Goal: Browse casually

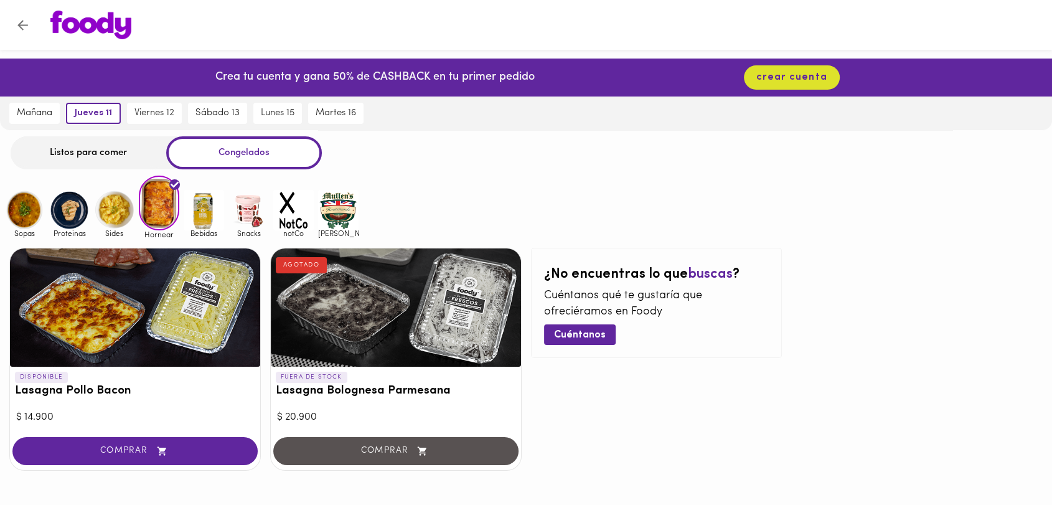
click at [197, 200] on img at bounding box center [204, 210] width 40 height 40
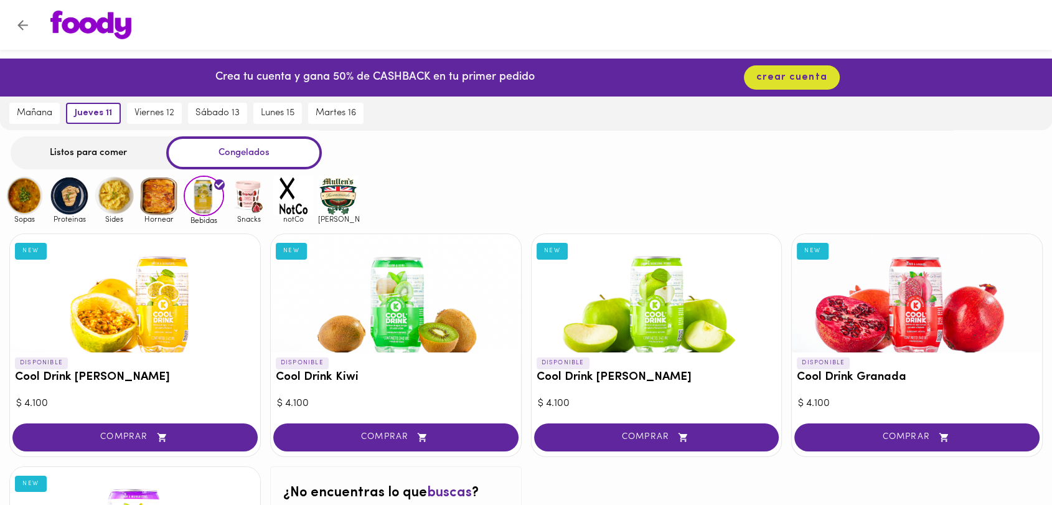
click at [239, 205] on img at bounding box center [249, 196] width 40 height 40
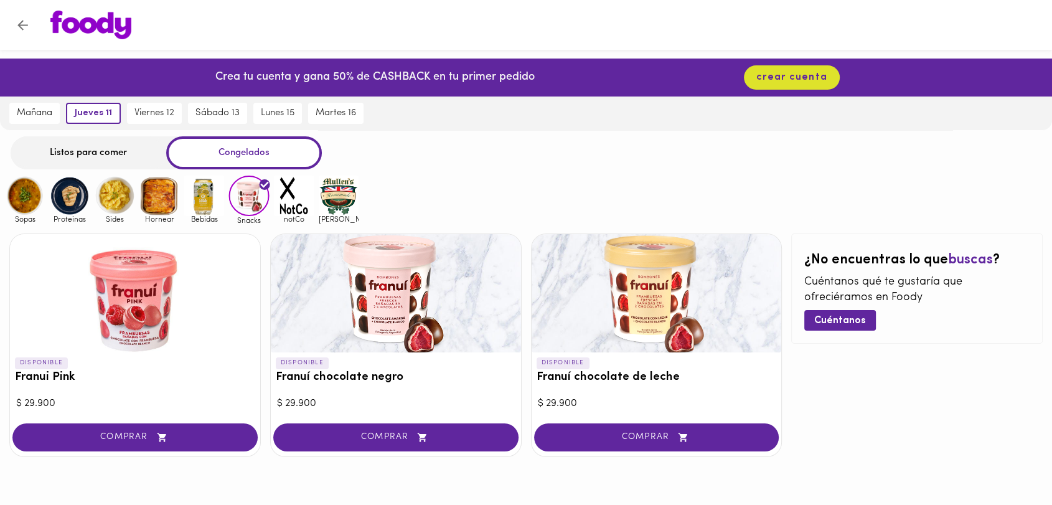
click at [281, 189] on img at bounding box center [294, 196] width 40 height 40
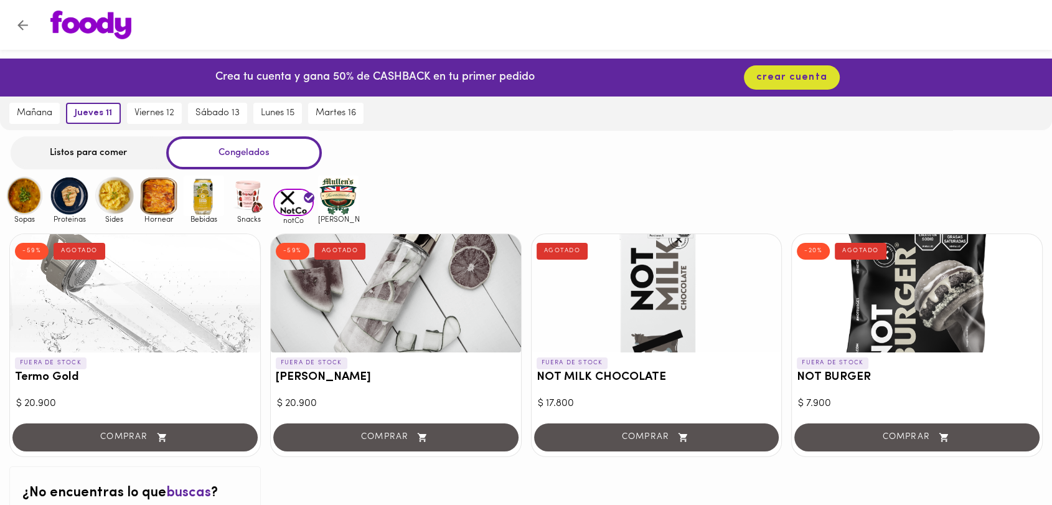
click at [347, 199] on img at bounding box center [338, 196] width 40 height 40
